Goal: Information Seeking & Learning: Learn about a topic

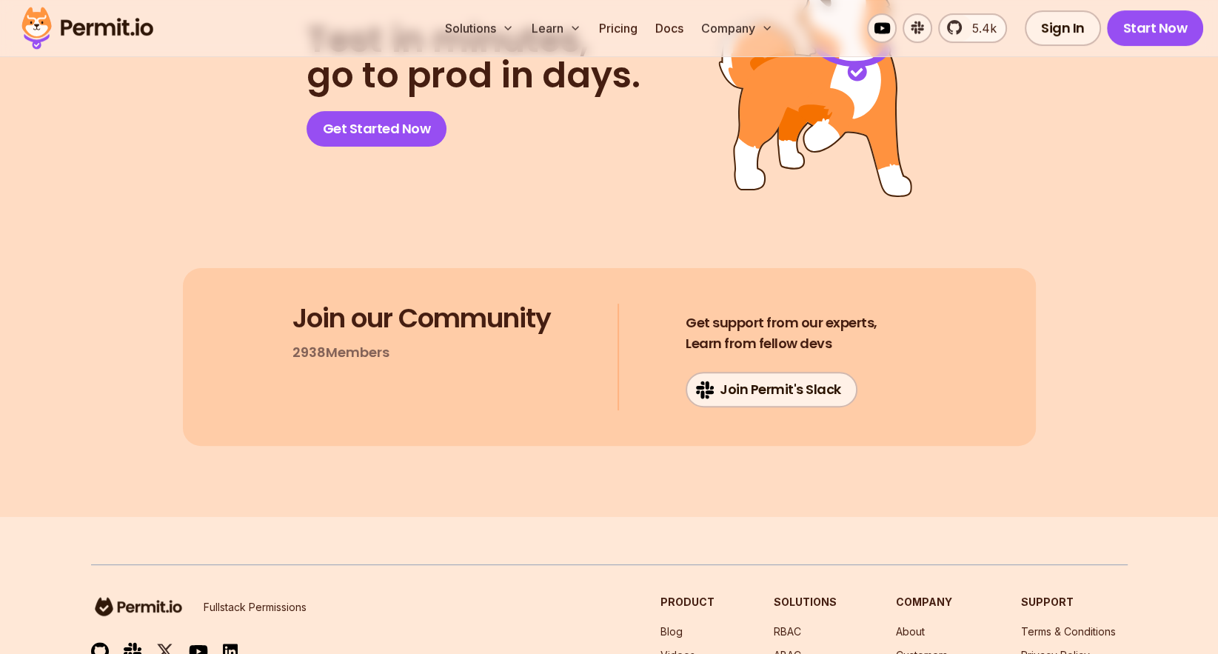
scroll to position [12582, 0]
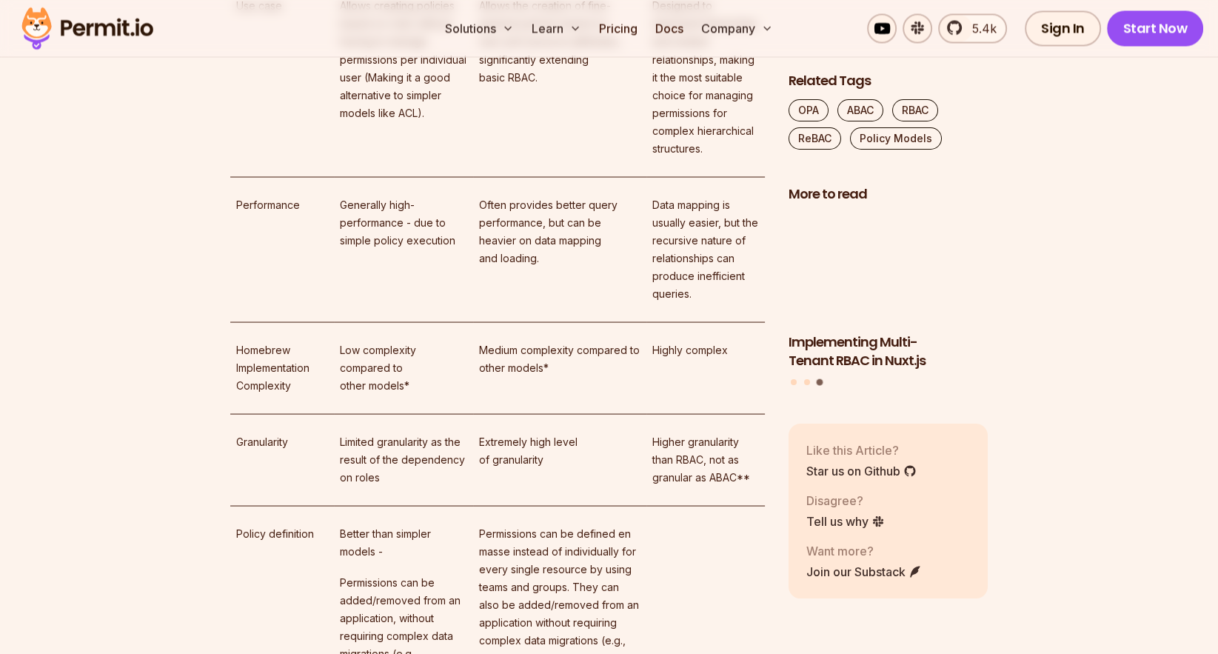
scroll to position [9070, 0]
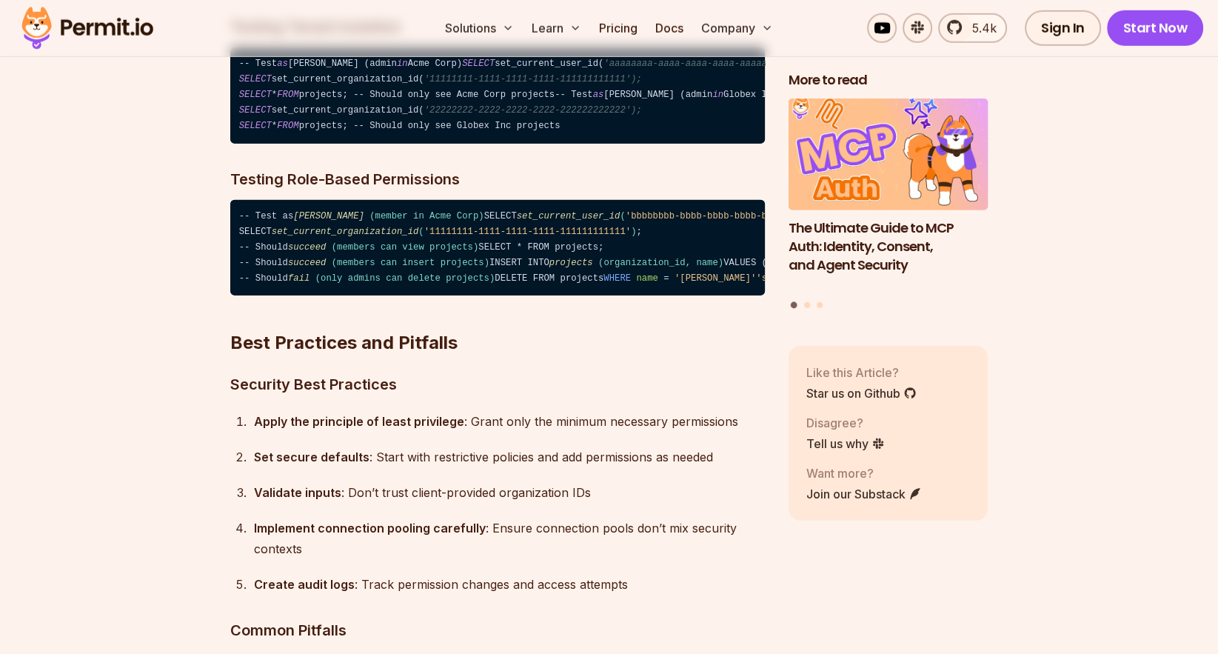
scroll to position [11138, 0]
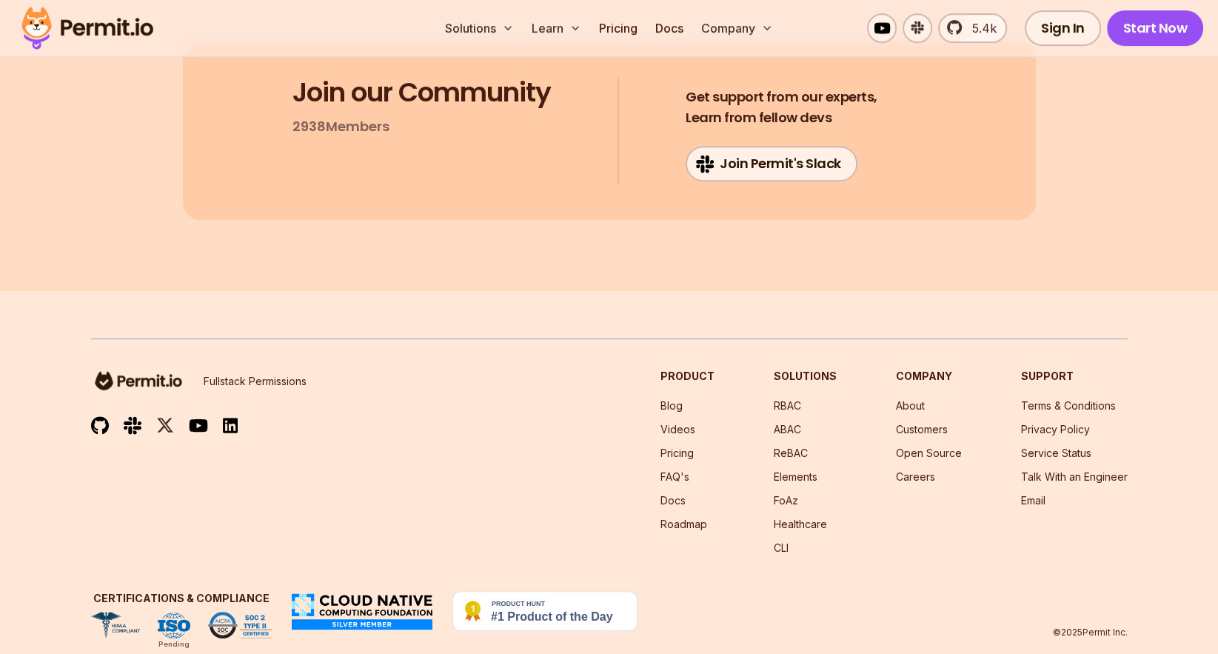
scroll to position [12801, 0]
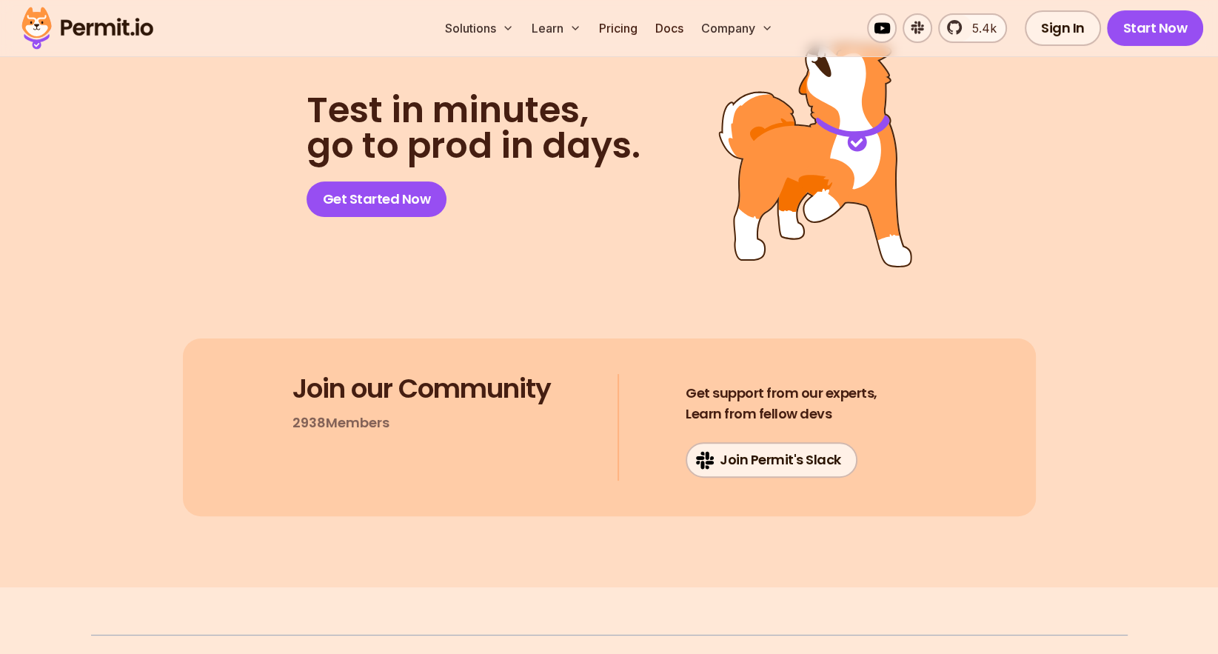
scroll to position [12507, 0]
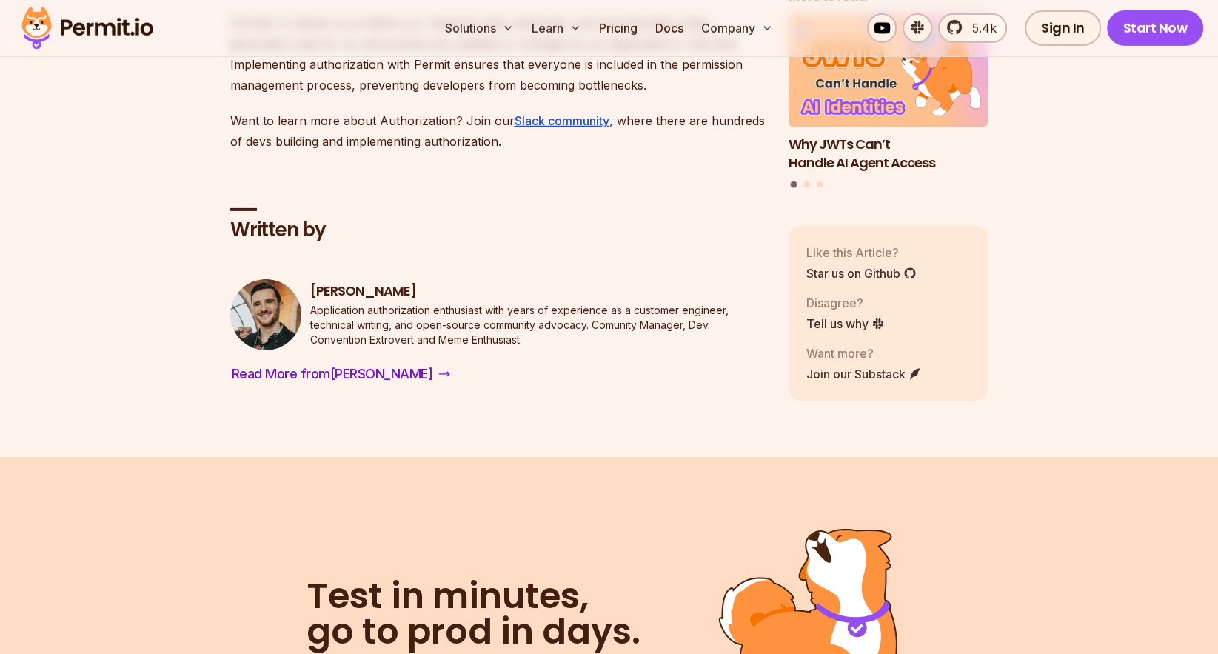
scroll to position [11230, 0]
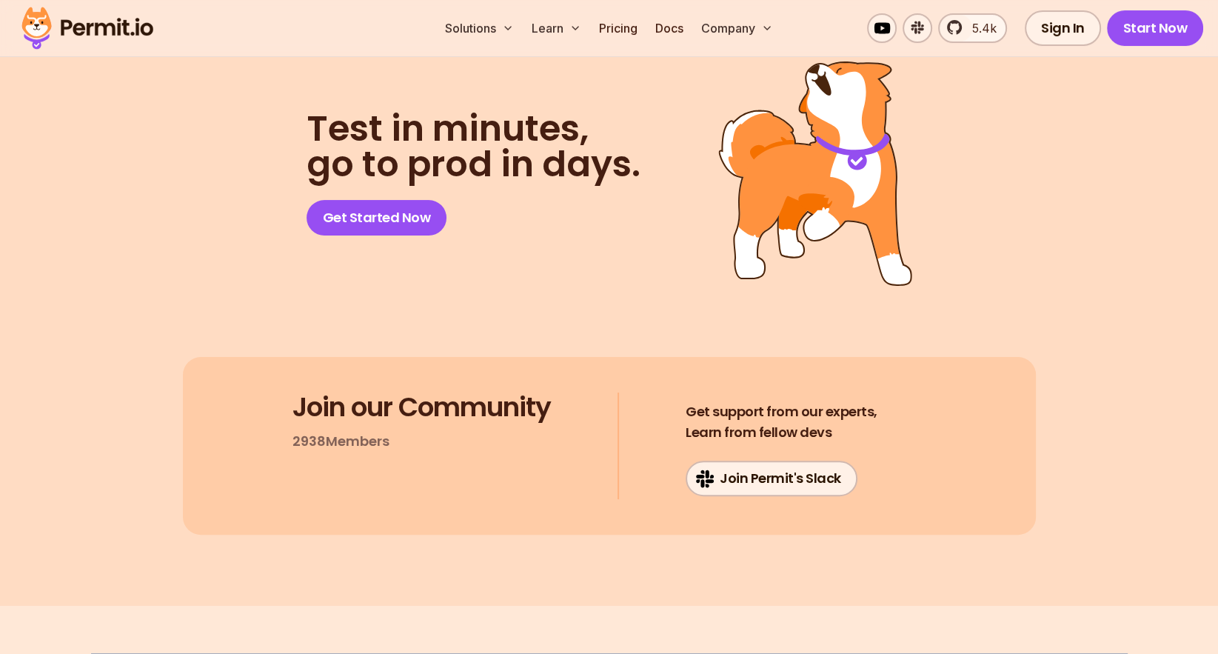
scroll to position [12507, 0]
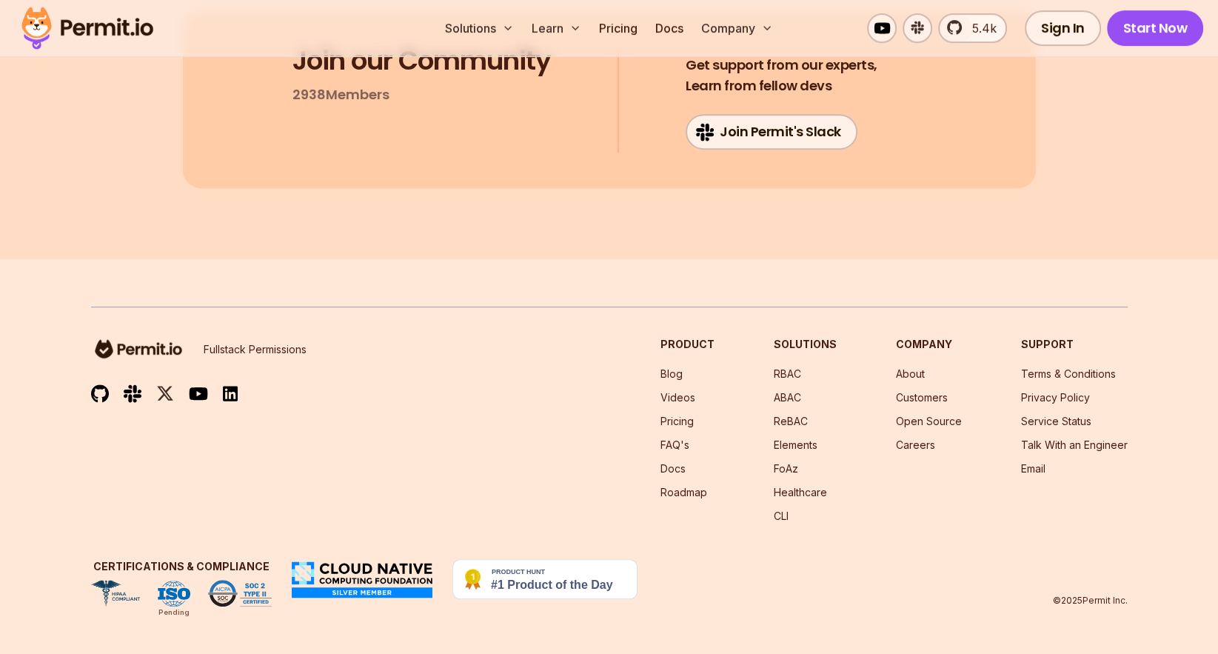
scroll to position [13077, 0]
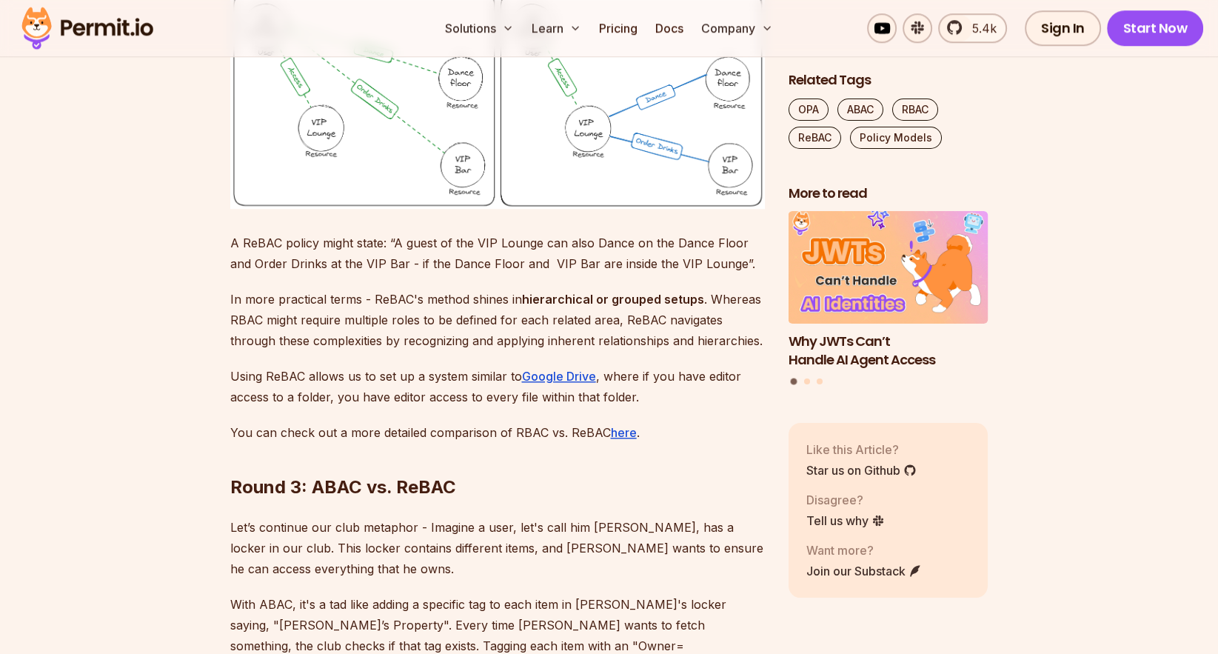
scroll to position [7500, 0]
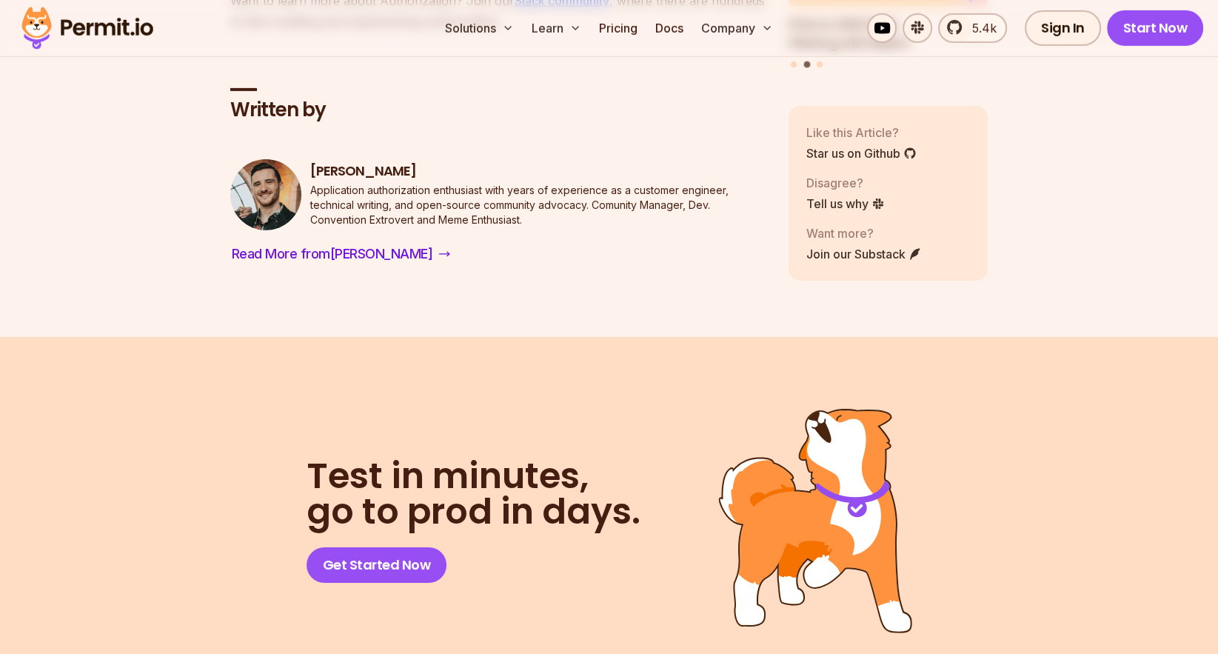
scroll to position [11372, 0]
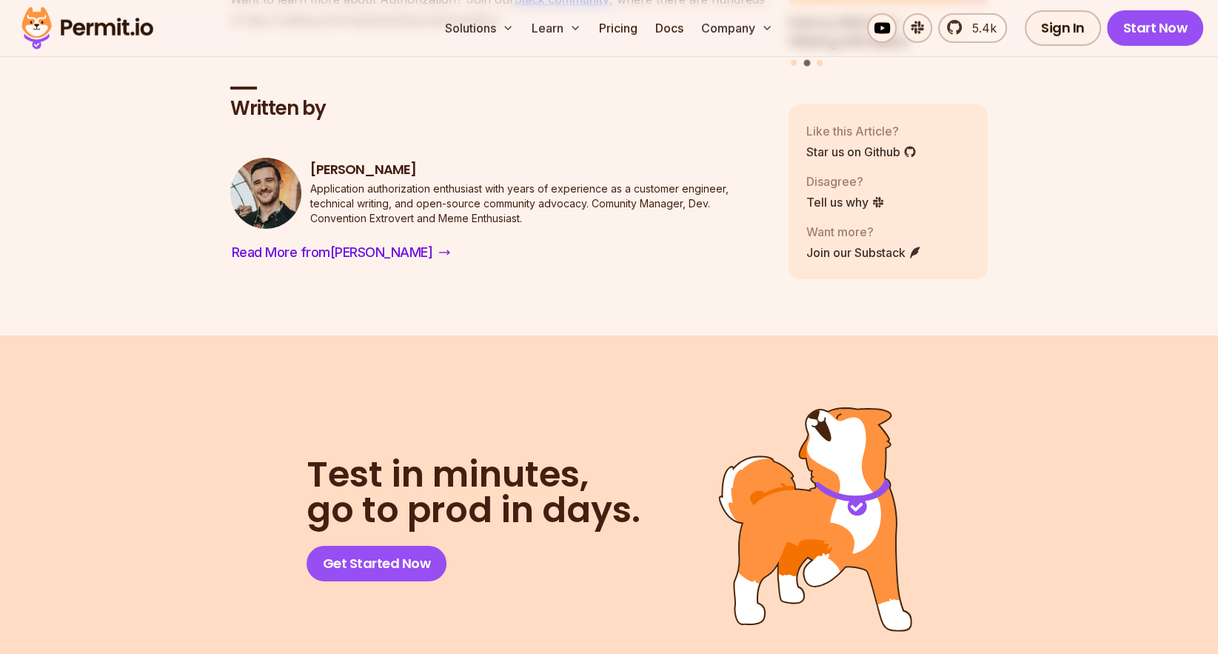
copy p "derivation"
